Goal: Use online tool/utility: Utilize a website feature to perform a specific function

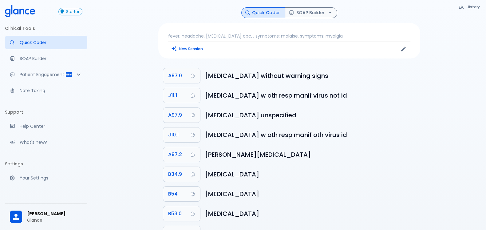
click at [278, 35] on p "fever, headache, [MEDICAL_DATA] cbc, , symptoms: malaise, symptoms: myalgia" at bounding box center [289, 36] width 242 height 6
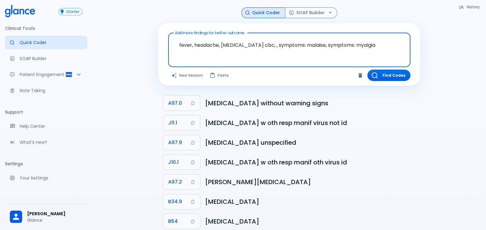
click at [275, 45] on textarea "fever, headache, [MEDICAL_DATA] cbc, , symptoms: malaise, symptoms: myalgia" at bounding box center [290, 44] width 234 height 19
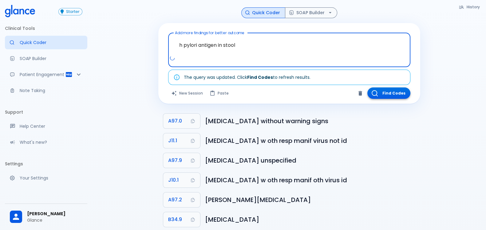
type textarea "h pylori antigen in stool"
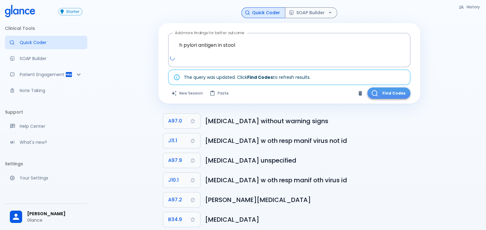
click at [389, 92] on button "Find Codes" at bounding box center [389, 92] width 43 height 11
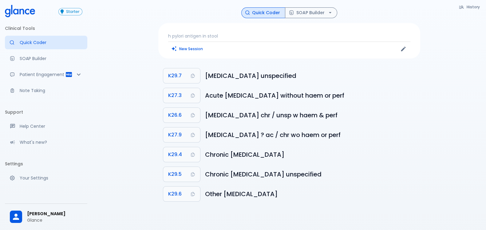
click at [224, 33] on p "h pylori antigen in stool" at bounding box center [289, 36] width 242 height 6
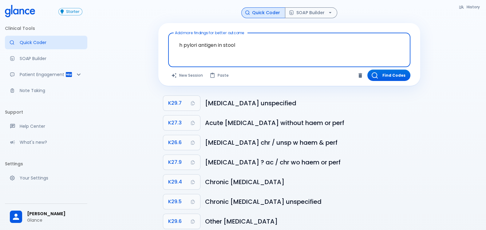
drag, startPoint x: 198, startPoint y: 42, endPoint x: 352, endPoint y: 57, distance: 154.2
click at [334, 52] on textarea "h pylori antigen in stool" at bounding box center [290, 44] width 234 height 19
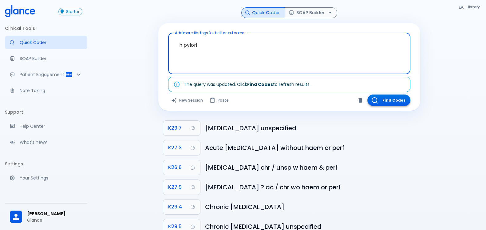
type textarea "h pylori"
click at [403, 98] on button "Find Codes" at bounding box center [389, 99] width 43 height 11
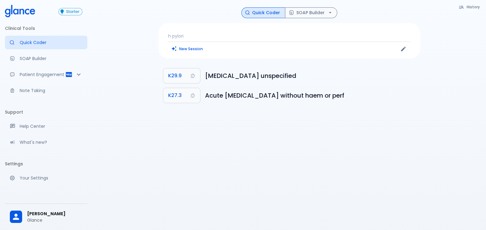
click at [173, 35] on p "h pylori" at bounding box center [289, 36] width 242 height 6
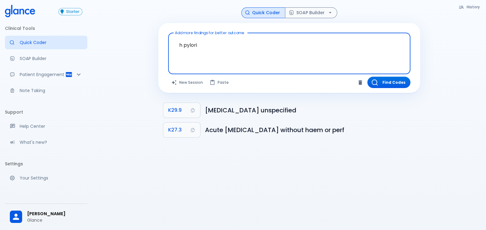
click at [185, 45] on textarea "h pylori" at bounding box center [290, 48] width 234 height 26
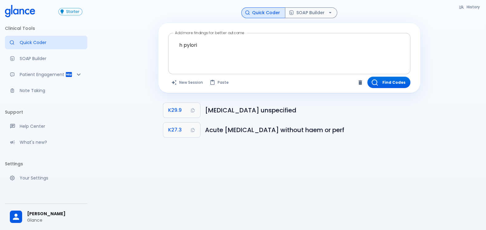
click at [250, 47] on textarea "h pylori" at bounding box center [290, 48] width 234 height 26
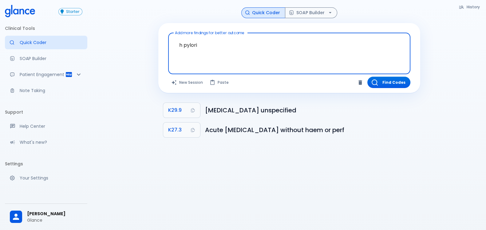
click at [250, 47] on textarea "h pylori" at bounding box center [290, 48] width 234 height 26
paste textarea "H. pylori"
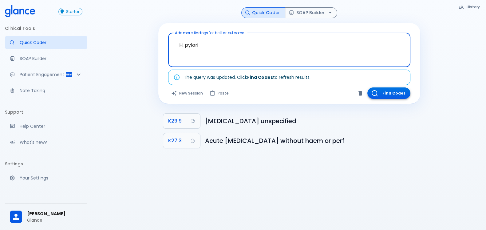
type textarea "H. pylori"
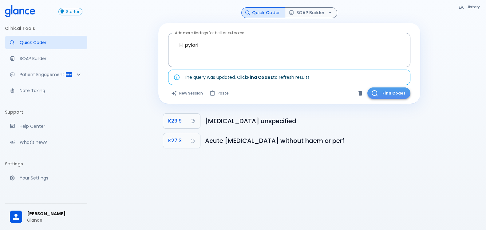
click at [391, 92] on button "Find Codes" at bounding box center [389, 92] width 43 height 11
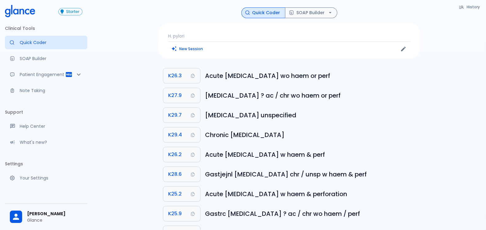
click at [213, 34] on p "H. pylori" at bounding box center [289, 36] width 242 height 6
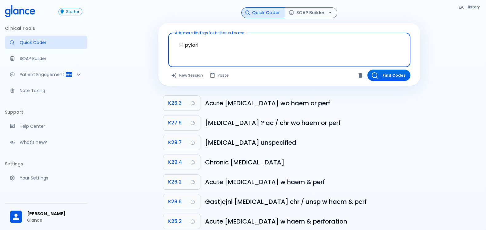
click at [210, 39] on textarea "H. pylori" at bounding box center [290, 44] width 234 height 19
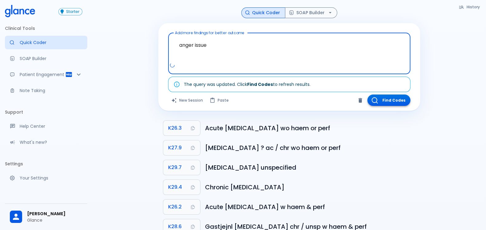
type textarea "anger issue"
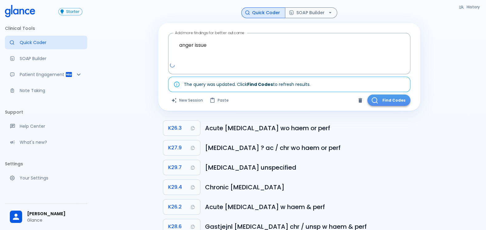
click at [389, 101] on button "Find Codes" at bounding box center [389, 99] width 43 height 11
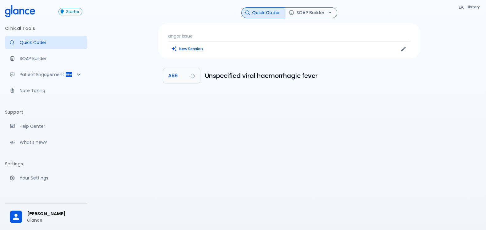
click at [191, 33] on p "anger issue" at bounding box center [289, 36] width 242 height 6
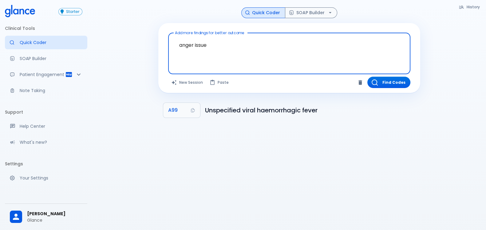
click at [195, 41] on textarea "anger issue" at bounding box center [290, 48] width 234 height 26
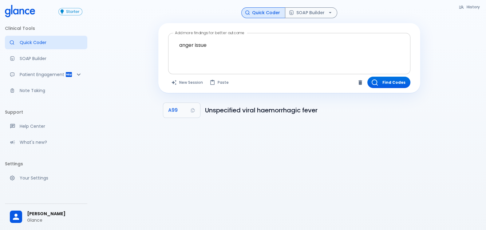
click at [266, 42] on textarea "anger issue" at bounding box center [290, 48] width 234 height 26
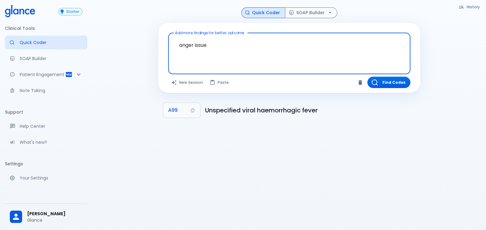
click at [266, 42] on textarea "anger issue" at bounding box center [290, 48] width 234 height 26
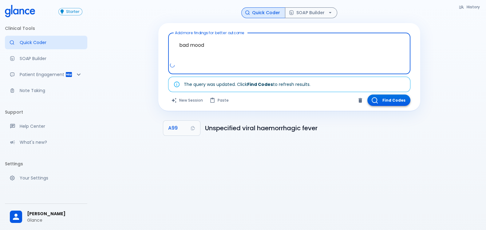
type textarea "bad mood"
click at [388, 99] on button "Find Codes" at bounding box center [389, 99] width 43 height 11
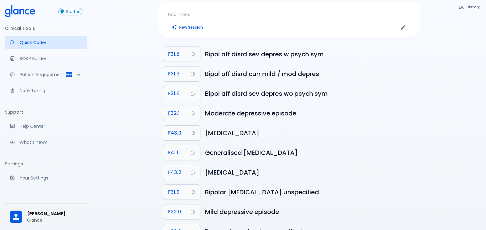
scroll to position [47, 0]
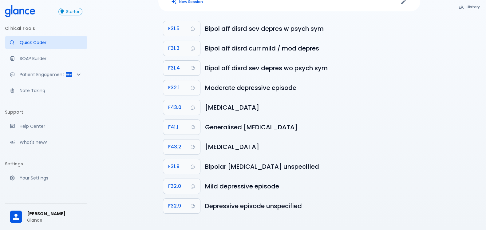
drag, startPoint x: 490, startPoint y: 205, endPoint x: 120, endPoint y: 125, distance: 378.1
click at [120, 125] on div "History Quick Coder SOAP Builder bad mood New Session F31.5 Bipol aff disrd sev…" at bounding box center [289, 92] width 394 height 278
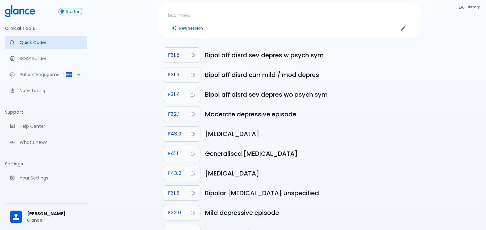
scroll to position [9, 0]
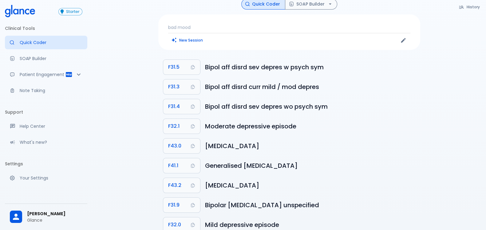
drag, startPoint x: 331, startPoint y: 145, endPoint x: 333, endPoint y: 128, distance: 16.4
click at [333, 128] on ul "F31.5 Bipol aff disrd sev depres w psych sym F31.3 Bipol aff disrd curr mild / …" at bounding box center [289, 156] width 262 height 202
click at [343, 131] on div "Moderate depressive episode" at bounding box center [312, 138] width 78 height 15
click at [432, 174] on div "History Quick Coder SOAP Builder bad mood New Session F31.5 Bipol aff disrd sev…" at bounding box center [289, 130] width 394 height 278
click at [432, 172] on div "History Quick Coder SOAP Builder bad mood New Session F31.5 Bipol aff disrd sev…" at bounding box center [289, 130] width 394 height 278
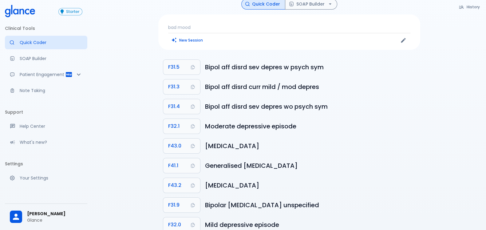
click at [450, 142] on div "History Quick Coder SOAP Builder bad mood New Session F31.5 Bipol aff disrd sev…" at bounding box center [289, 130] width 394 height 278
click at [445, 155] on div "History Quick Coder SOAP Builder bad mood New Session F31.5 Bipol aff disrd sev…" at bounding box center [289, 130] width 394 height 278
click at [440, 161] on div "History Quick Coder SOAP Builder bad mood New Session F31.5 Bipol aff disrd sev…" at bounding box center [289, 130] width 394 height 278
click at [234, 26] on p "bad mood" at bounding box center [289, 27] width 242 height 6
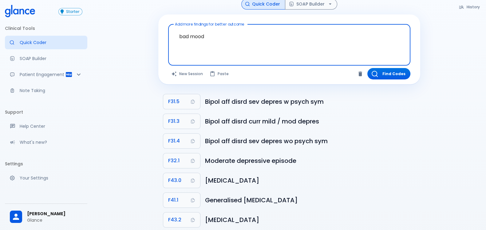
click at [234, 32] on textarea "bad mood" at bounding box center [290, 40] width 234 height 26
click at [234, 33] on textarea "bad mood" at bounding box center [290, 40] width 234 height 26
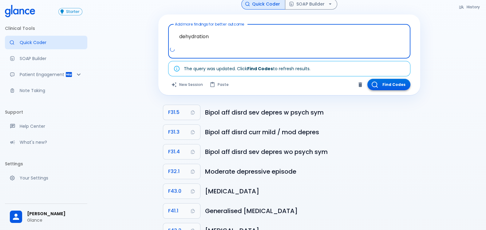
type textarea "dehydration"
click at [387, 86] on button "Find Codes" at bounding box center [389, 84] width 43 height 11
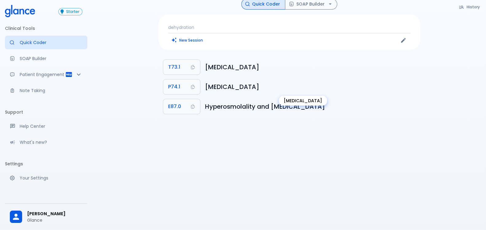
click at [226, 85] on h6 "[MEDICAL_DATA]" at bounding box center [310, 87] width 210 height 10
click at [271, 134] on div "History Quick Coder SOAP Builder dehydration New Session T73.1 [MEDICAL_DATA] P…" at bounding box center [289, 113] width 394 height 245
click at [222, 25] on p "dehydration" at bounding box center [289, 27] width 242 height 6
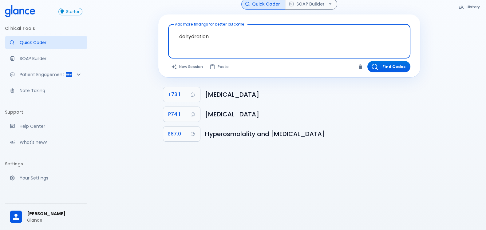
click at [246, 35] on textarea "dehydration" at bounding box center [290, 36] width 234 height 19
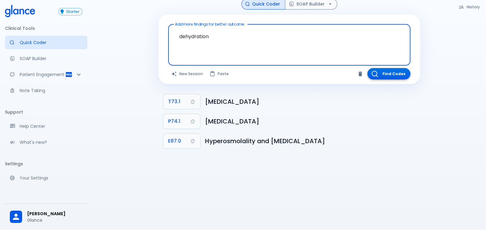
type textarea "dehydration"
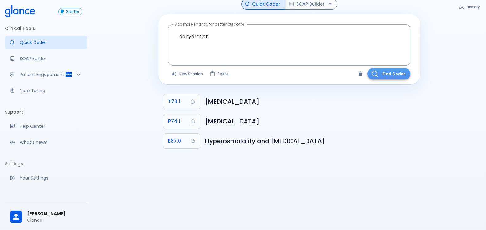
click at [404, 73] on button "Find Codes" at bounding box center [389, 73] width 43 height 11
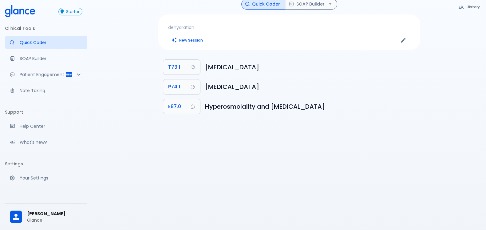
click at [249, 28] on p "dehydration" at bounding box center [289, 27] width 242 height 6
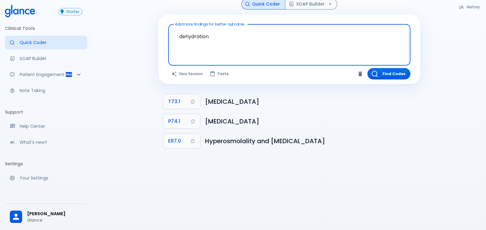
click at [249, 30] on textarea "dehydration" at bounding box center [290, 40] width 234 height 26
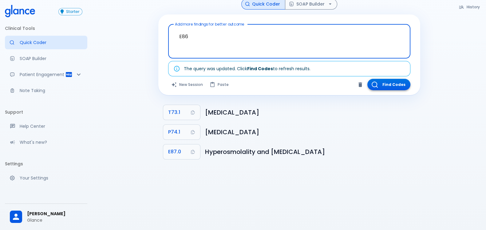
type textarea "E86"
click at [385, 82] on button "Find Codes" at bounding box center [389, 84] width 43 height 11
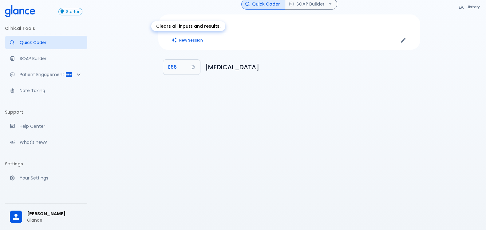
click at [186, 27] on div "Clears all inputs and results." at bounding box center [188, 26] width 74 height 10
click at [267, 31] on div "E86 New Session" at bounding box center [289, 31] width 262 height 35
click at [262, 26] on p "E86" at bounding box center [289, 27] width 242 height 6
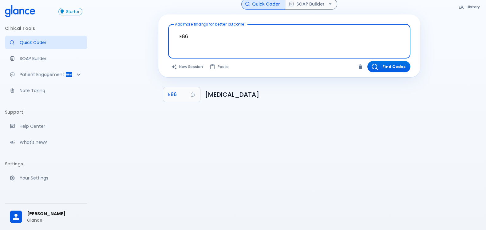
click at [250, 35] on textarea "E86" at bounding box center [290, 36] width 234 height 19
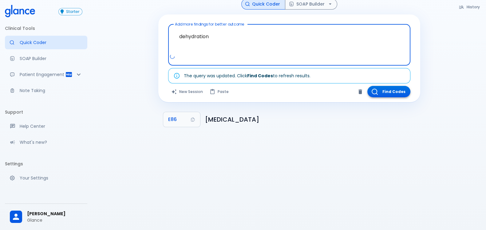
type textarea "dehydration"
click at [405, 91] on button "Find Codes" at bounding box center [389, 91] width 43 height 11
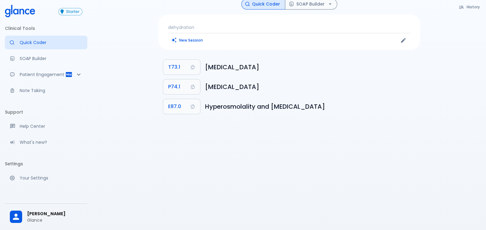
click at [252, 30] on div "dehydration New Session" at bounding box center [289, 31] width 262 height 35
click at [248, 28] on p "dehydration" at bounding box center [289, 27] width 242 height 6
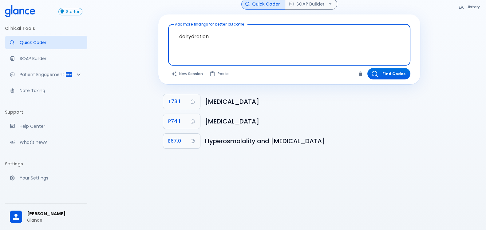
click at [248, 31] on textarea "dehydration" at bounding box center [290, 40] width 234 height 26
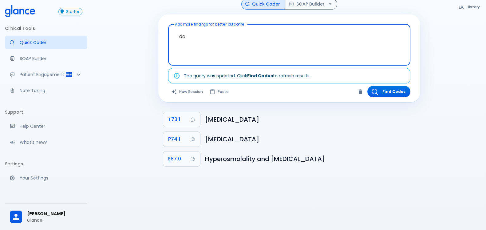
type textarea "d"
type textarea "[MEDICAL_DATA]"
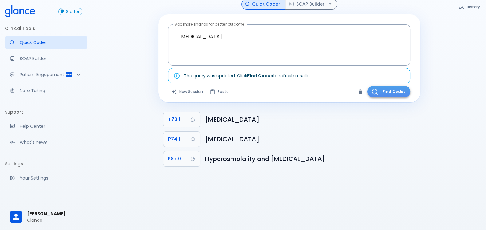
click at [388, 88] on button "Find Codes" at bounding box center [389, 91] width 43 height 11
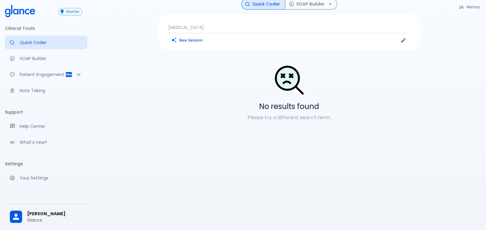
click at [245, 26] on p "[MEDICAL_DATA]" at bounding box center [289, 27] width 242 height 6
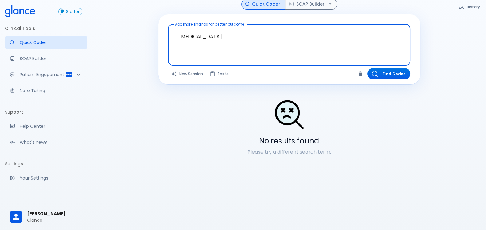
click at [218, 35] on textarea "[MEDICAL_DATA]" at bounding box center [290, 40] width 234 height 26
click at [214, 39] on textarea "[MEDICAL_DATA]" at bounding box center [290, 40] width 234 height 26
click at [215, 39] on textarea "[MEDICAL_DATA]" at bounding box center [290, 40] width 234 height 26
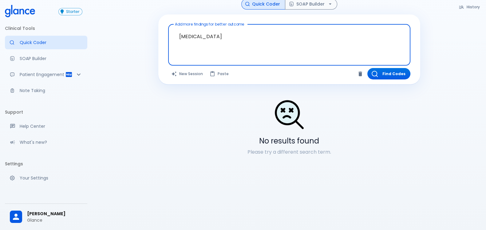
click at [215, 39] on textarea "[MEDICAL_DATA]" at bounding box center [290, 40] width 234 height 26
paste textarea "[MEDICAL_DATA]"
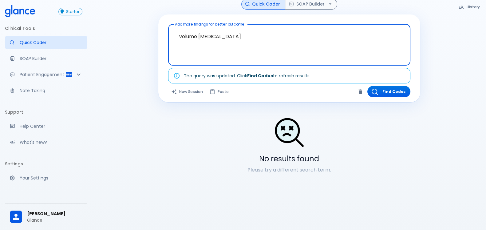
paste textarea "[MEDICAL_DATA]"
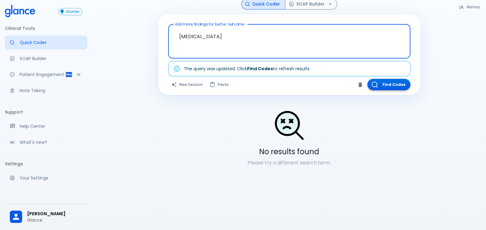
type textarea "[MEDICAL_DATA]"
click at [388, 82] on button "Find Codes" at bounding box center [389, 84] width 43 height 11
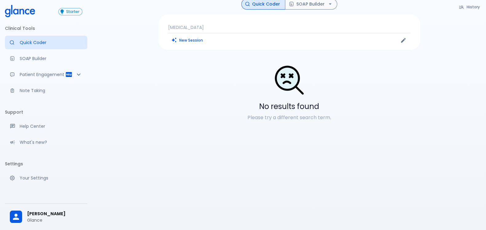
click at [207, 22] on div "[MEDICAL_DATA] New Session" at bounding box center [289, 31] width 262 height 35
click at [210, 27] on p "[MEDICAL_DATA]" at bounding box center [289, 27] width 242 height 6
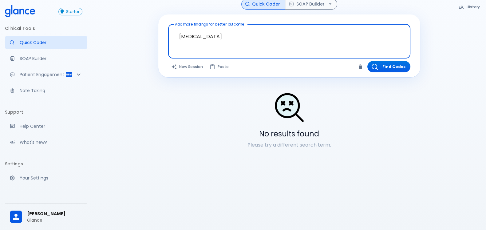
click at [206, 34] on textarea "[MEDICAL_DATA]" at bounding box center [290, 36] width 234 height 19
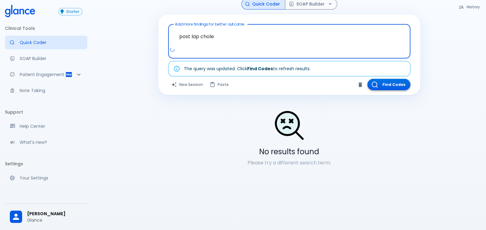
type textarea "post lap chole"
click at [397, 80] on button "Find Codes" at bounding box center [389, 84] width 43 height 11
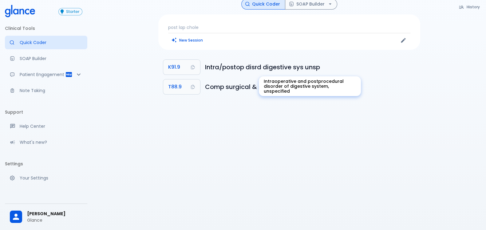
click at [217, 66] on h6 "Intra/postop disrd digestive sys unsp" at bounding box center [310, 67] width 210 height 10
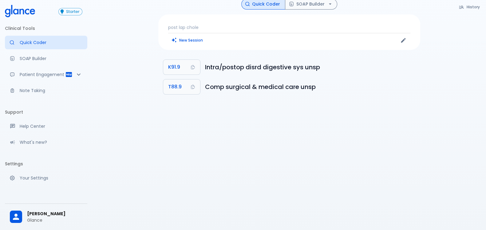
click at [233, 25] on p "post lap chole" at bounding box center [289, 27] width 242 height 6
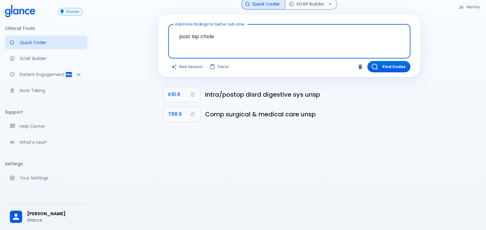
click at [228, 35] on textarea "post lap chole" at bounding box center [290, 36] width 234 height 19
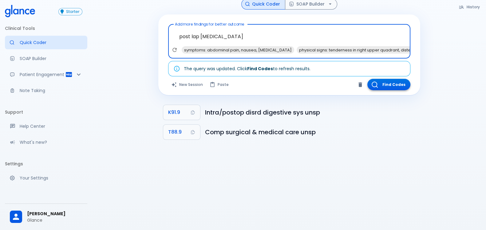
type textarea "post lap [MEDICAL_DATA]"
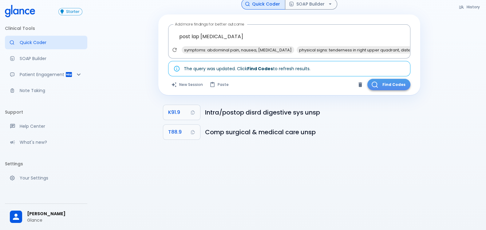
click at [386, 82] on button "Find Codes" at bounding box center [389, 84] width 43 height 11
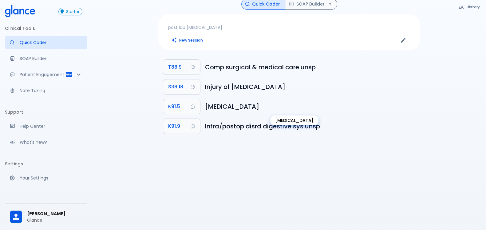
click at [258, 109] on h6 "[MEDICAL_DATA]" at bounding box center [310, 107] width 210 height 10
